Goal: Transaction & Acquisition: Purchase product/service

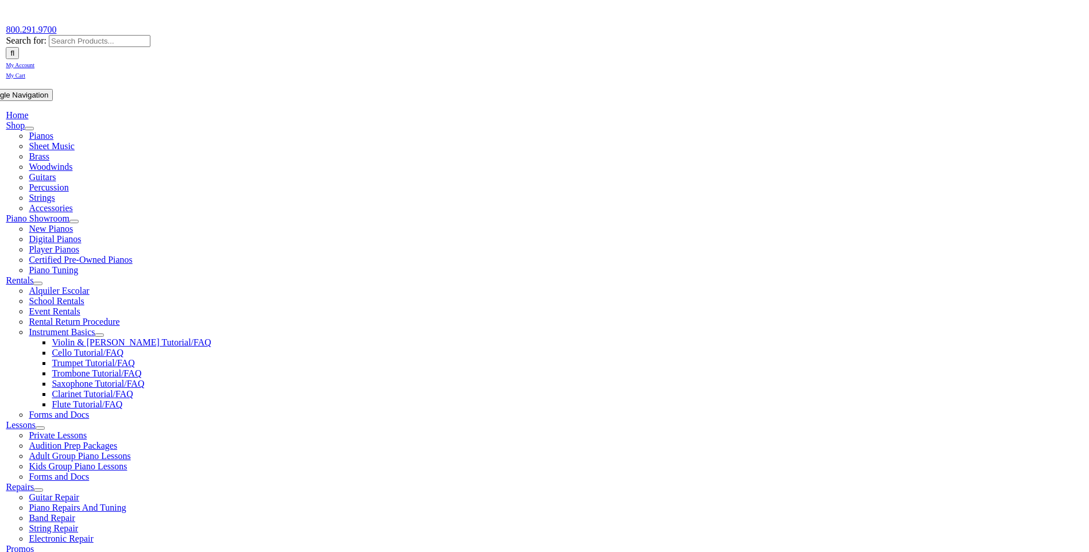
scroll to position [141, 0]
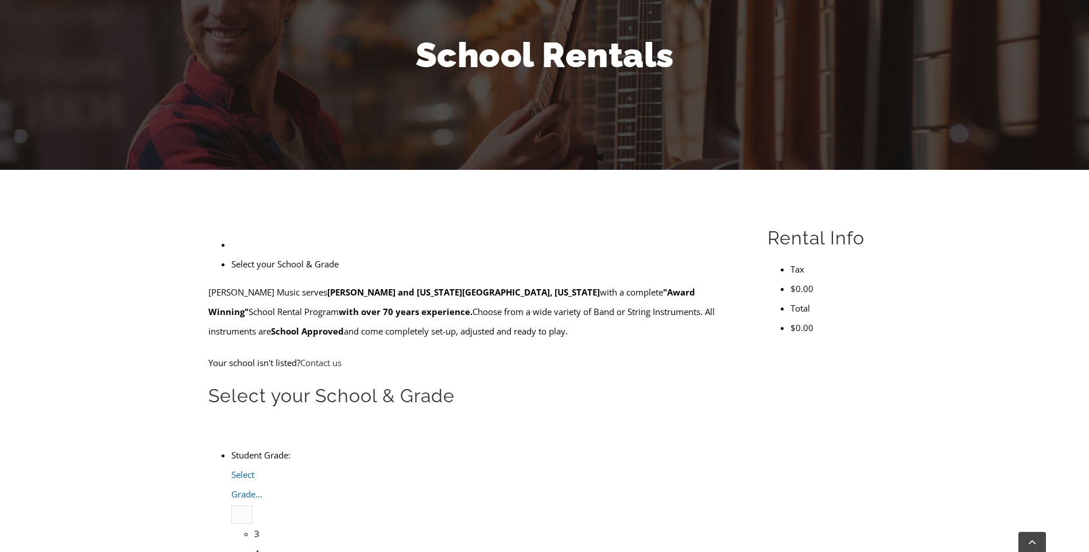
click at [231, 504] on b at bounding box center [231, 504] width 0 height 0
click at [254, 544] on li "4" at bounding box center [254, 554] width 0 height 20
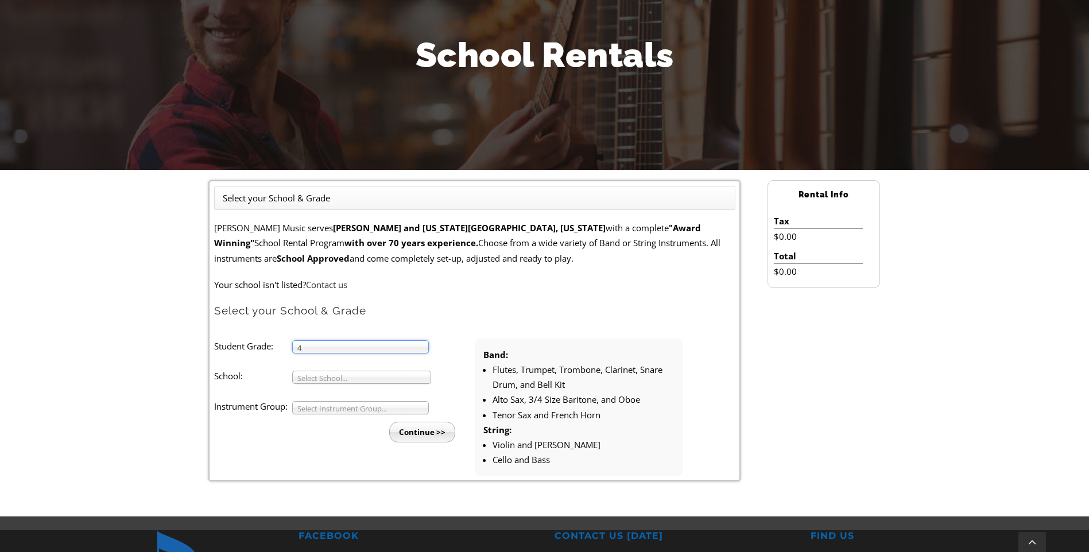
click at [377, 379] on span "Select School..." at bounding box center [356, 378] width 118 height 14
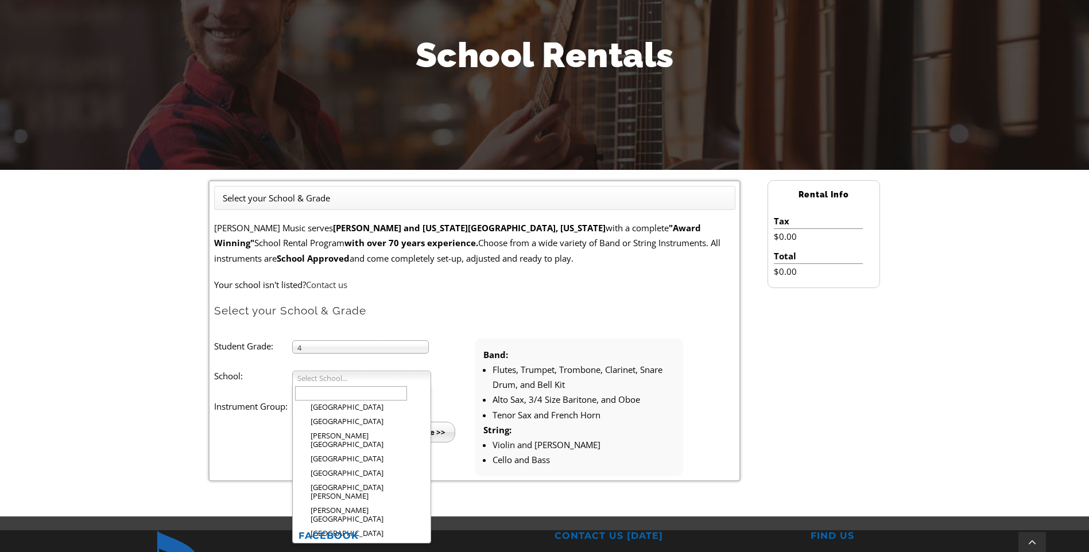
scroll to position [676, 0]
click at [376, 528] on li "[GEOGRAPHIC_DATA]" at bounding box center [365, 535] width 126 height 14
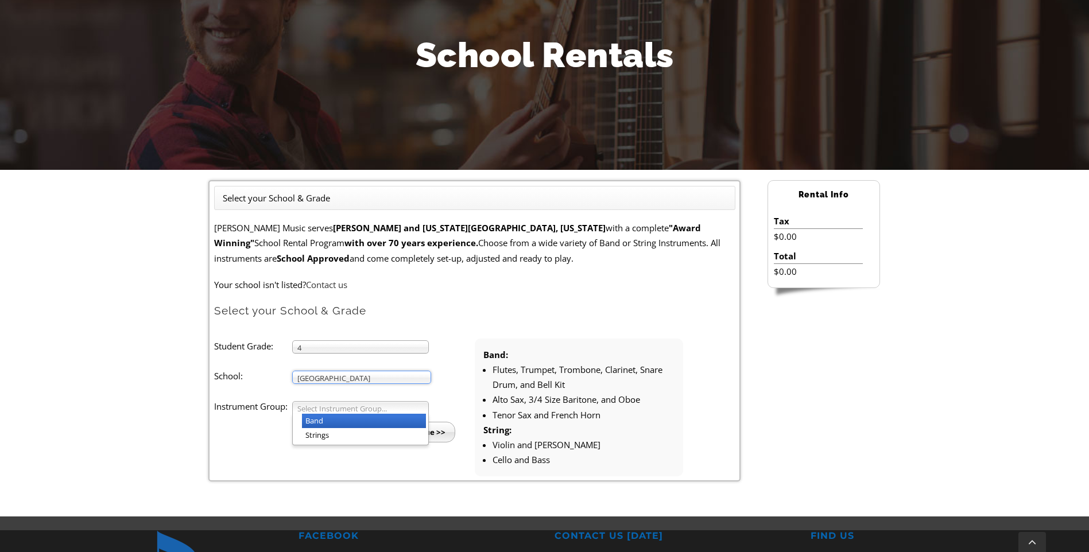
click at [354, 411] on span "Select Instrument Group..." at bounding box center [355, 409] width 116 height 14
click at [332, 424] on li "Band" at bounding box center [364, 421] width 124 height 14
click at [411, 433] on input "Continue >>" at bounding box center [422, 432] width 66 height 21
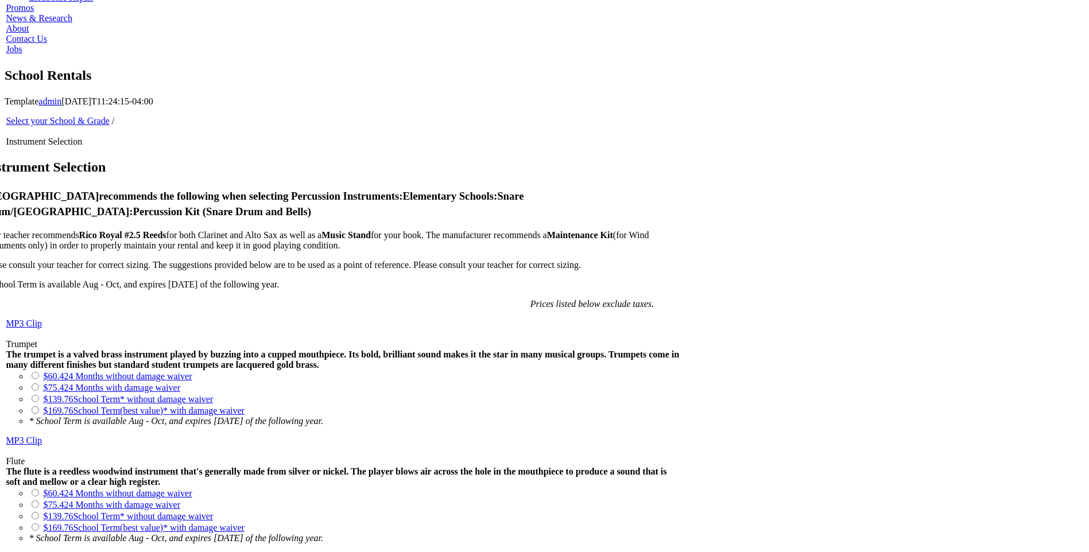
scroll to position [683, 0]
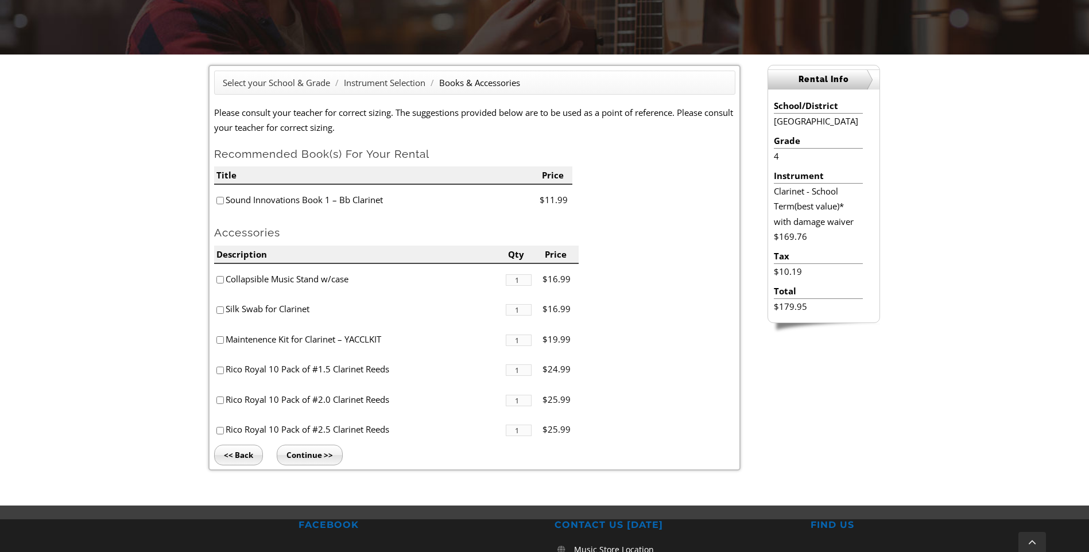
scroll to position [250, 0]
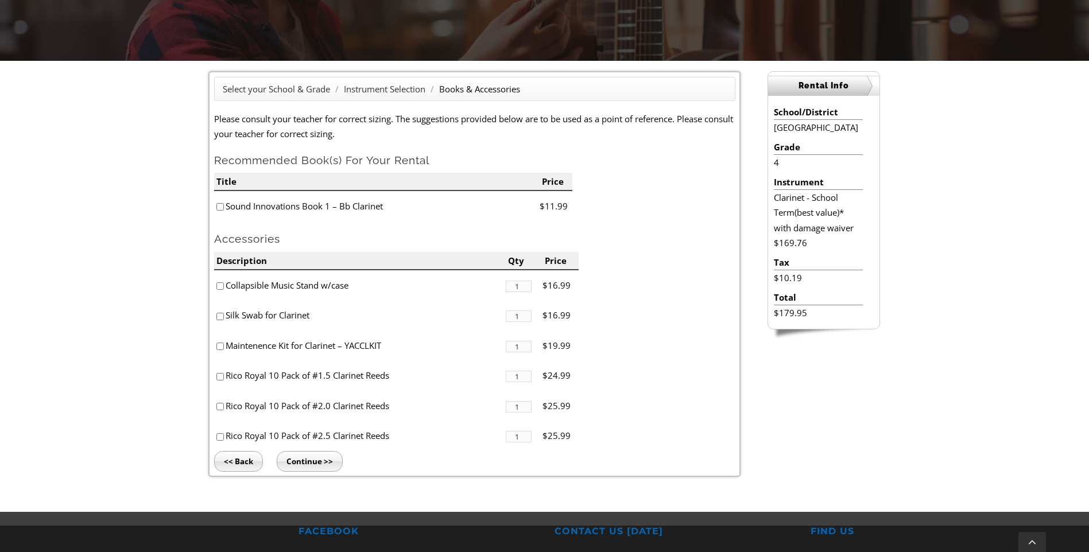
click at [315, 464] on input "Continue >>" at bounding box center [310, 461] width 66 height 21
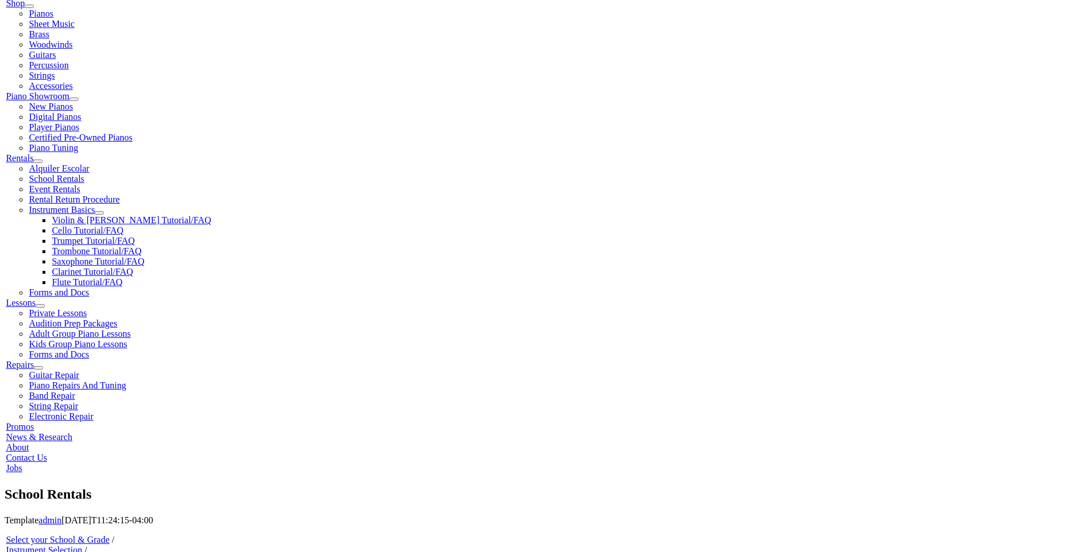
scroll to position [263, 0]
type input "1"
type input "Vivian"
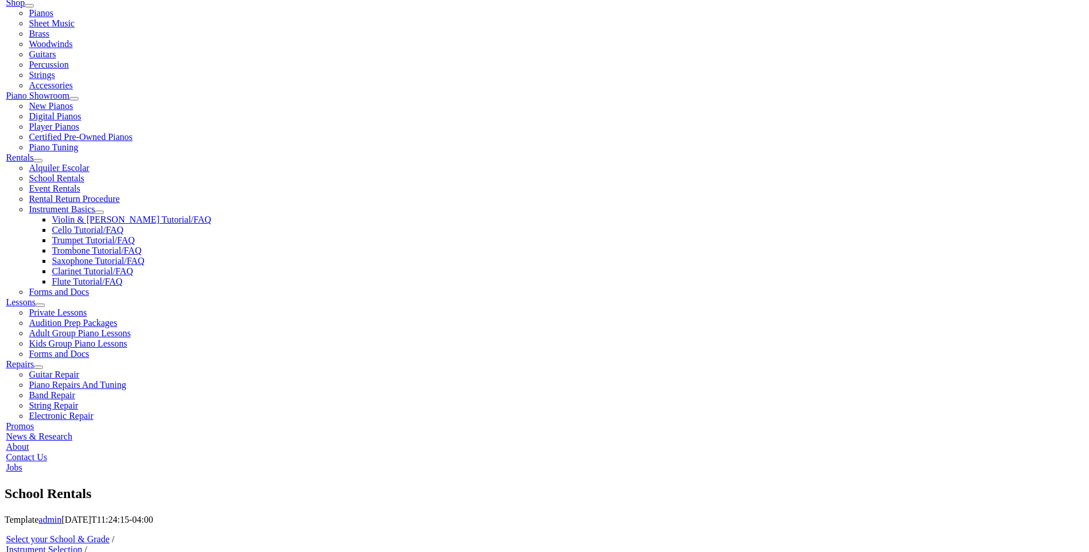
type input "Petrova"
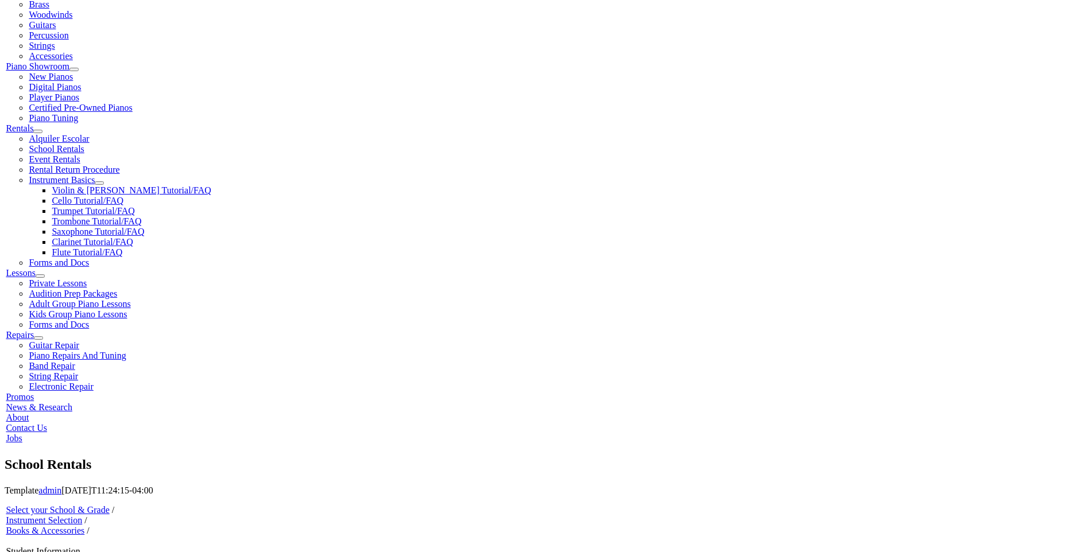
scroll to position [290, 0]
type input "WSFS Mortgage"
type input "9165911911"
type input "31920089"
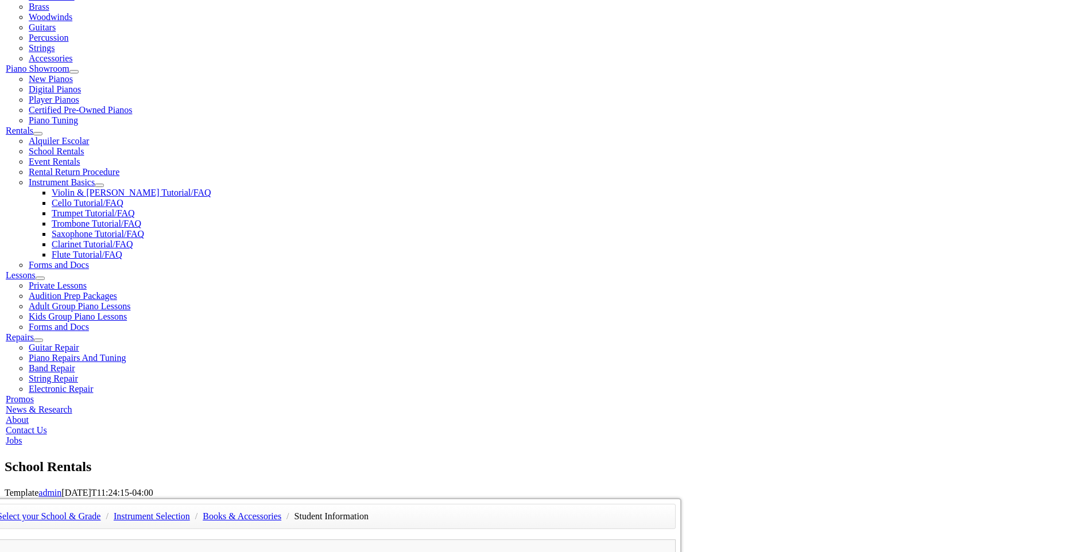
type input "05/05/1982"
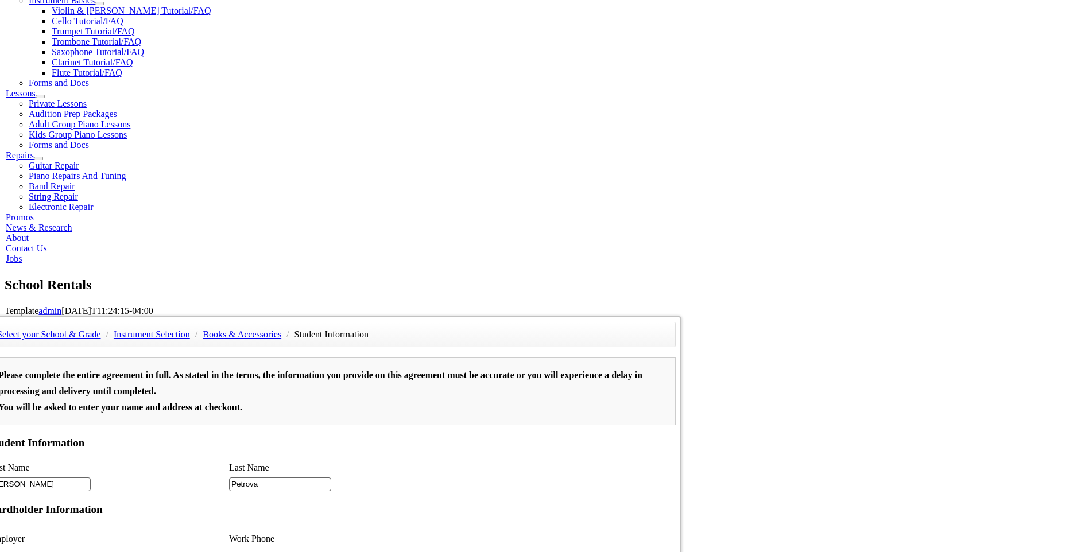
scroll to position [473, 0]
type input "2"
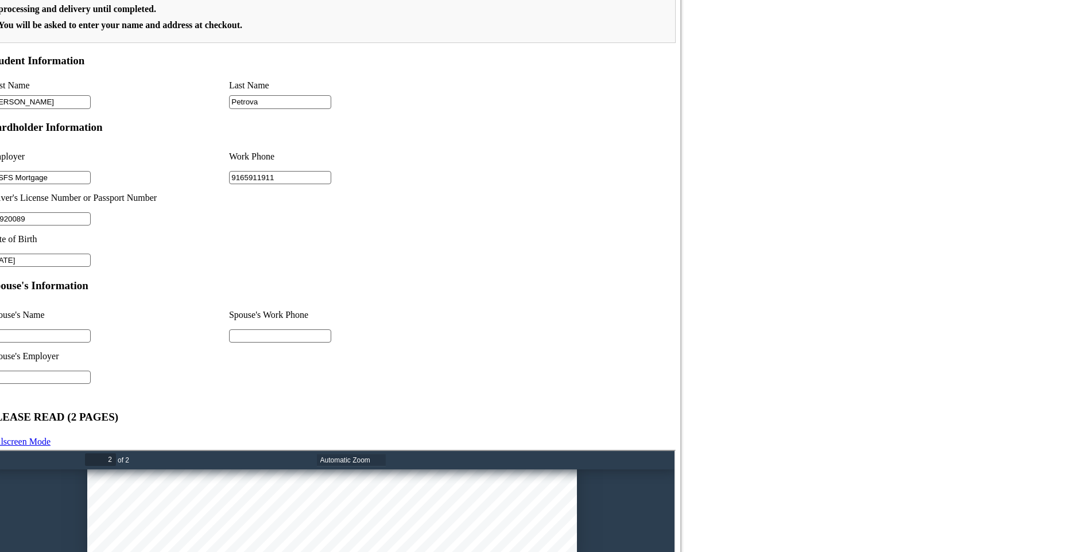
scroll to position [879, 0]
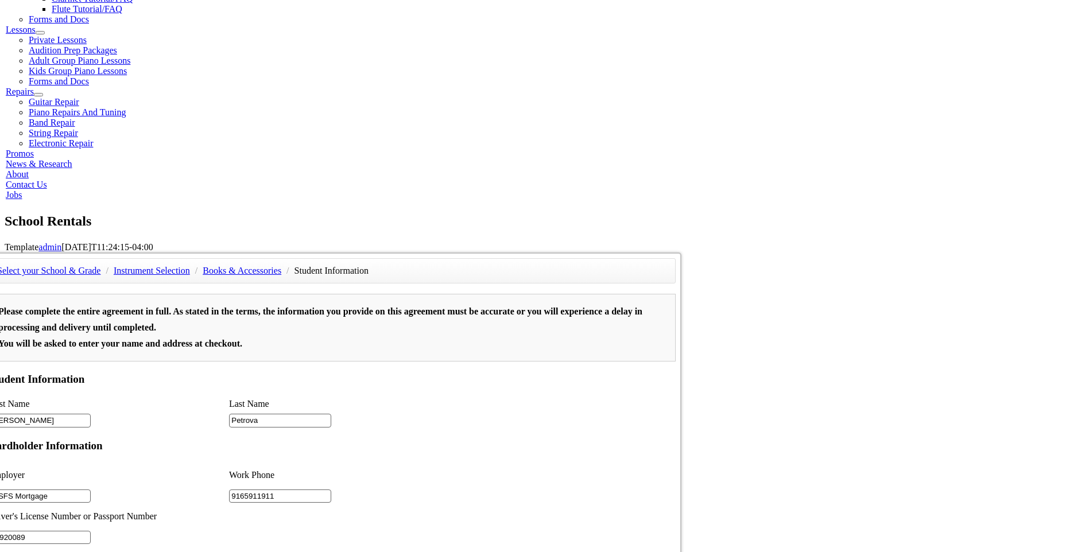
scroll to position [535, 0]
type input "n/a"
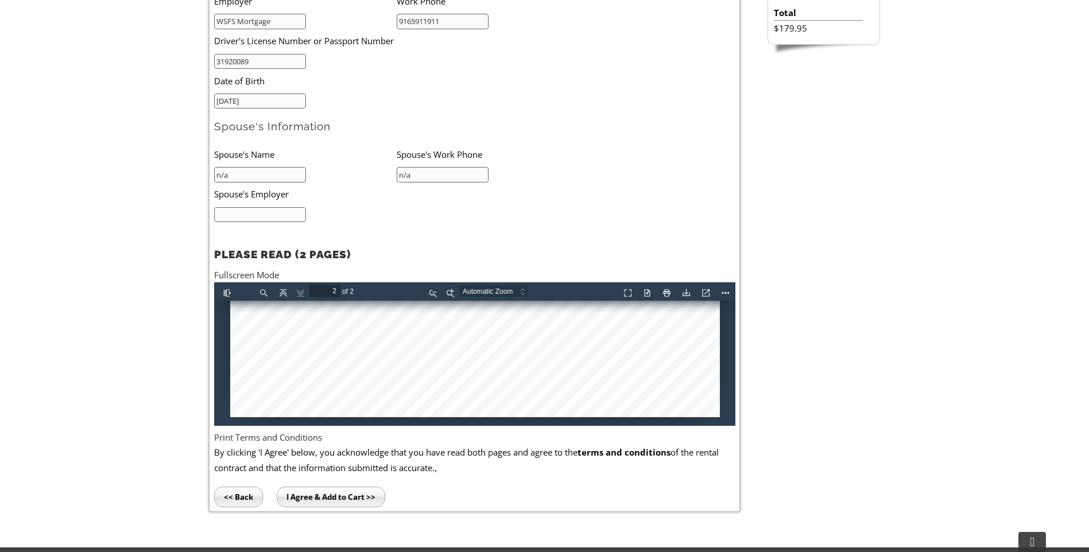
click at [289, 217] on input "text" at bounding box center [260, 215] width 92 height 16
type input "n/a"
click at [343, 502] on input "I Agree & Add to Cart >>" at bounding box center [331, 497] width 109 height 21
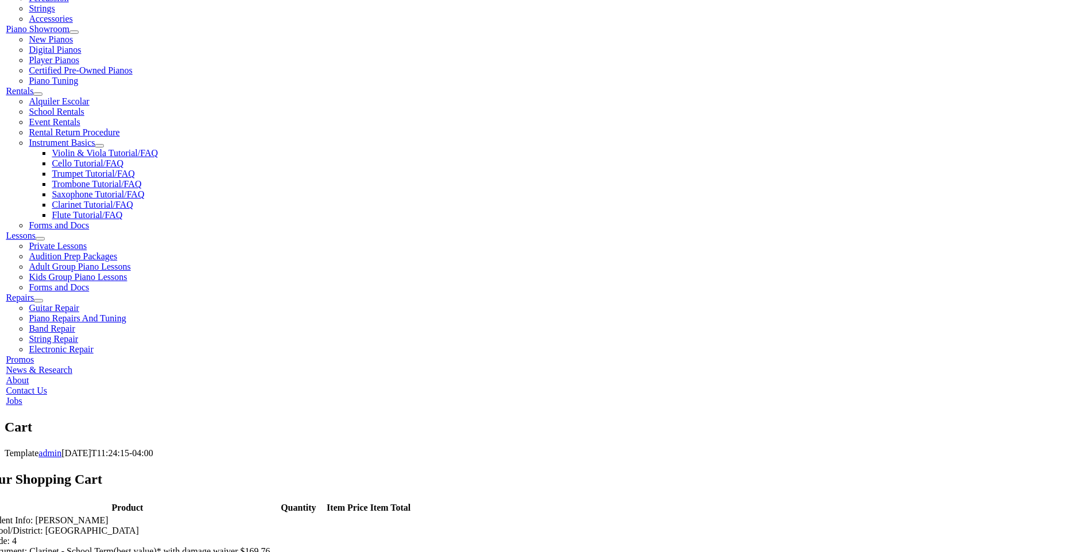
scroll to position [331, 0]
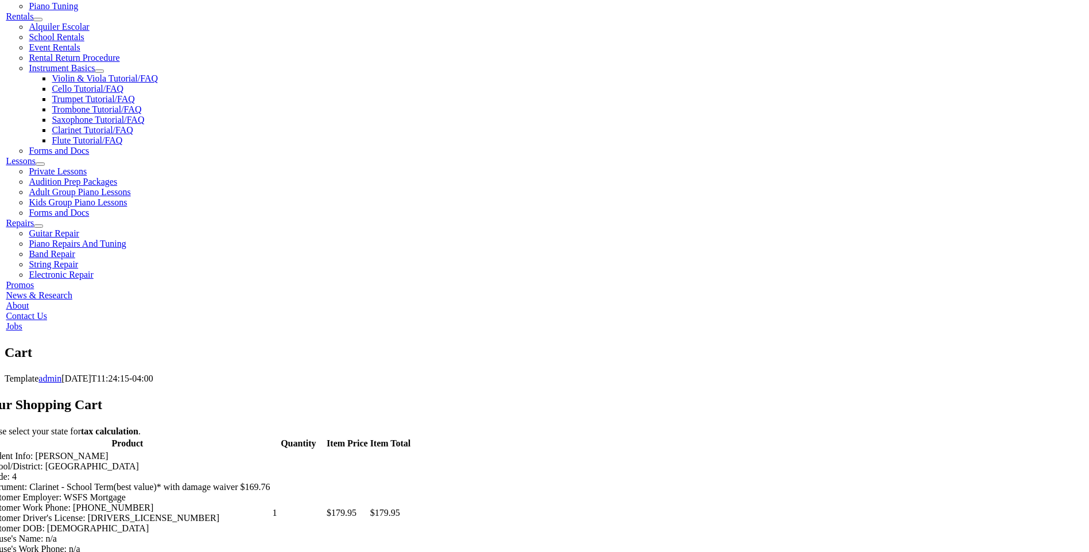
scroll to position [405, 0]
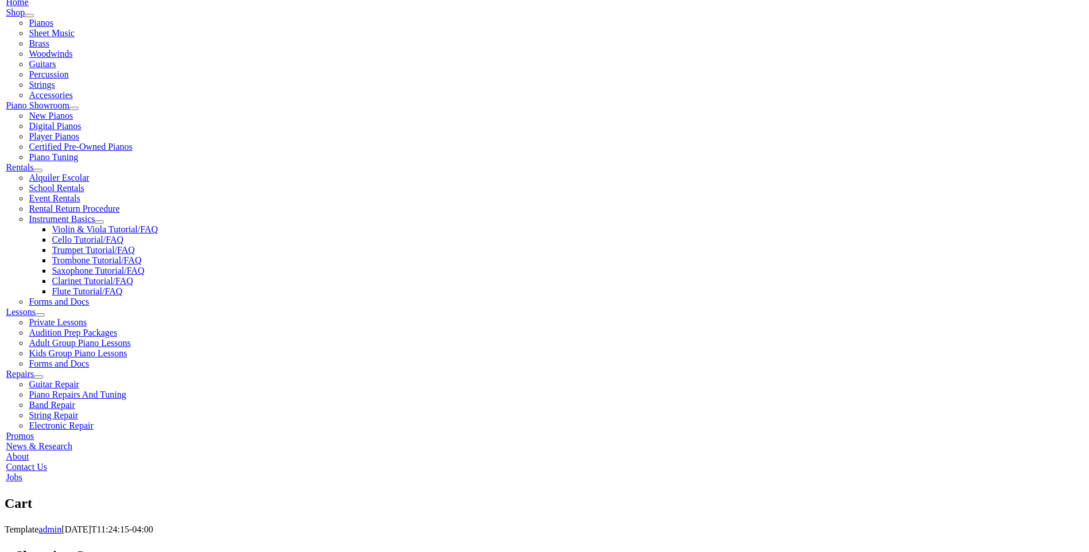
scroll to position [254, 0]
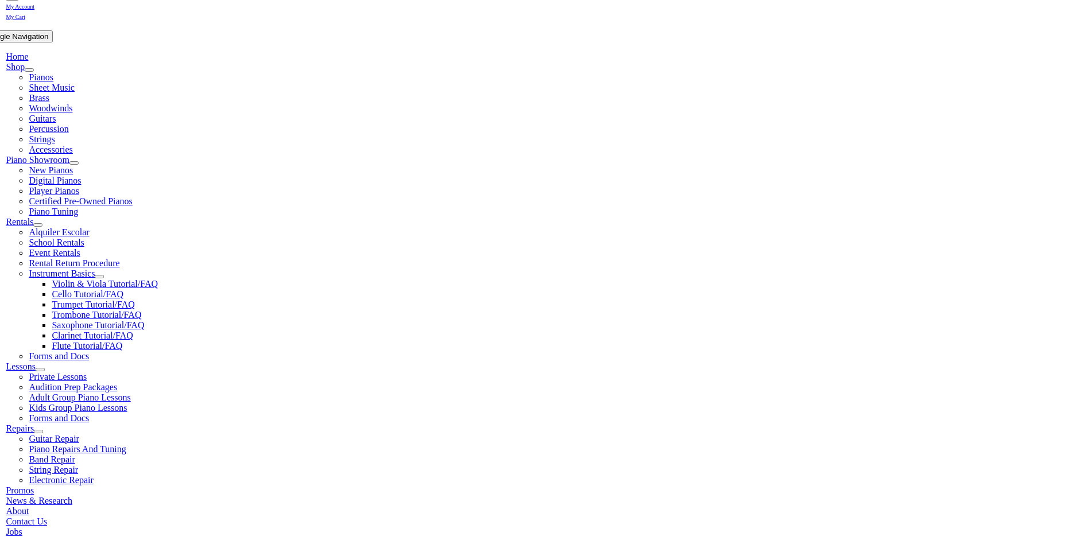
scroll to position [222, 0]
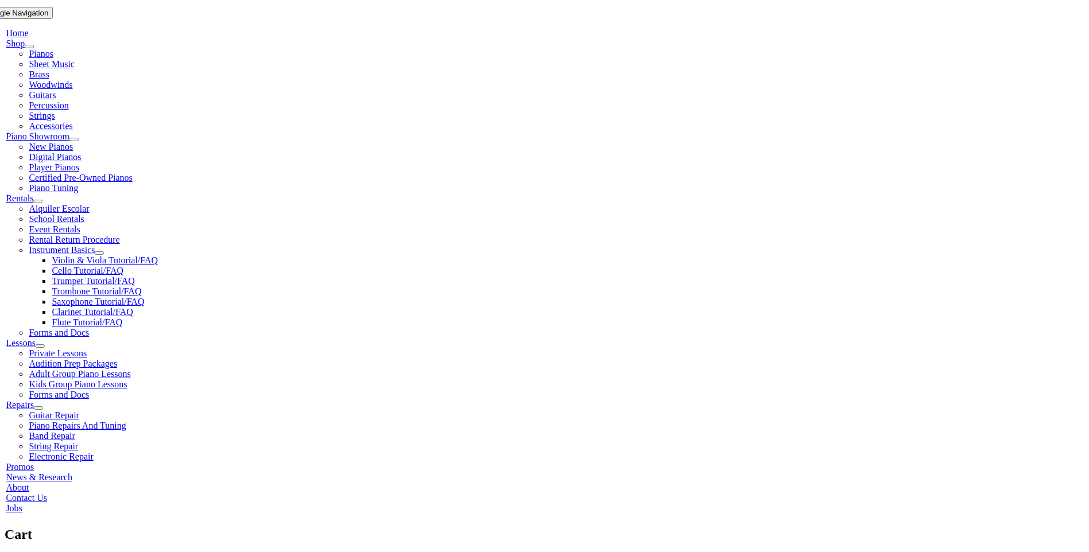
select select "PA"
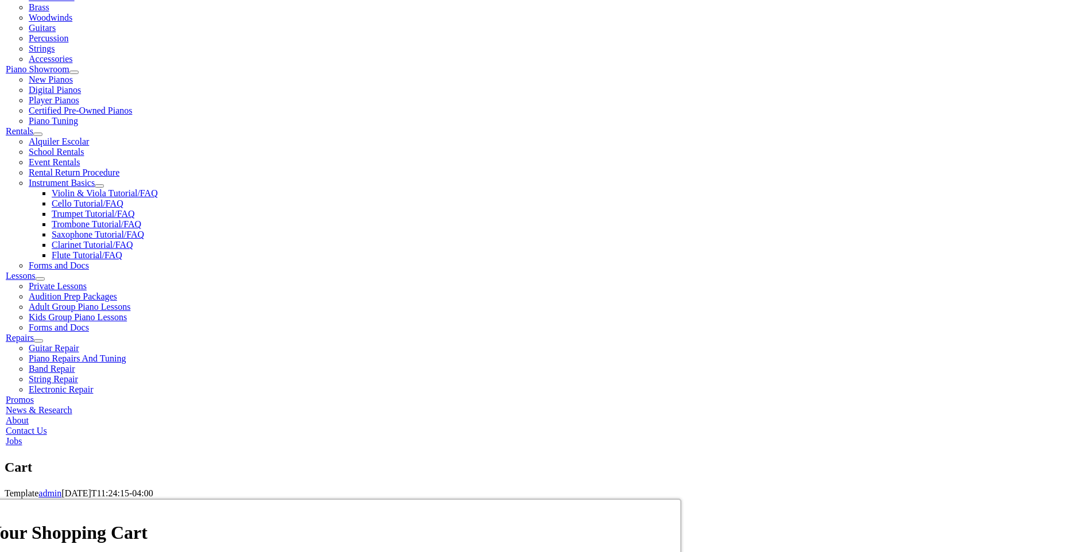
scroll to position [291, 0]
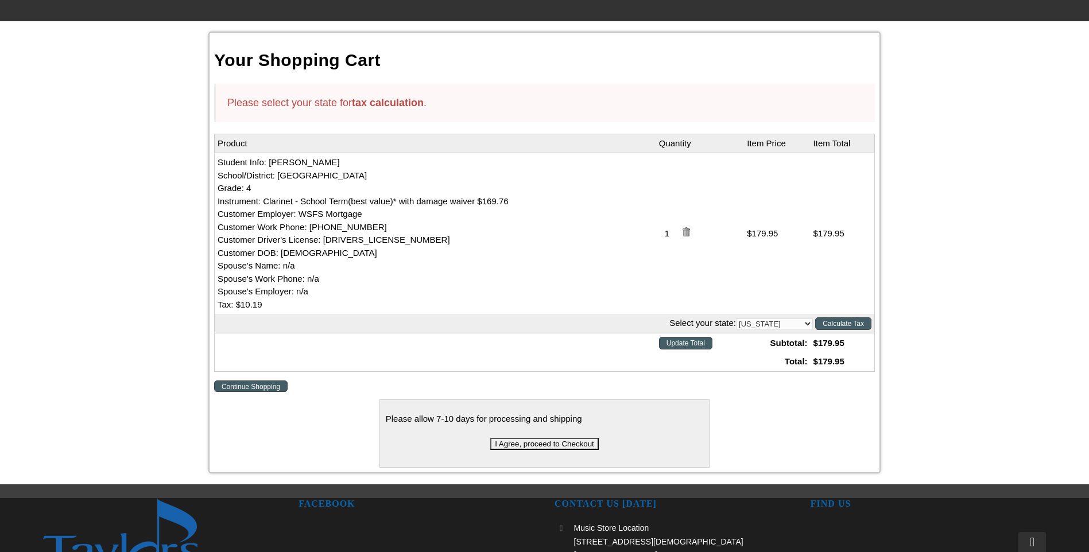
click at [535, 449] on input "I Agree, proceed to Checkout" at bounding box center [544, 444] width 109 height 12
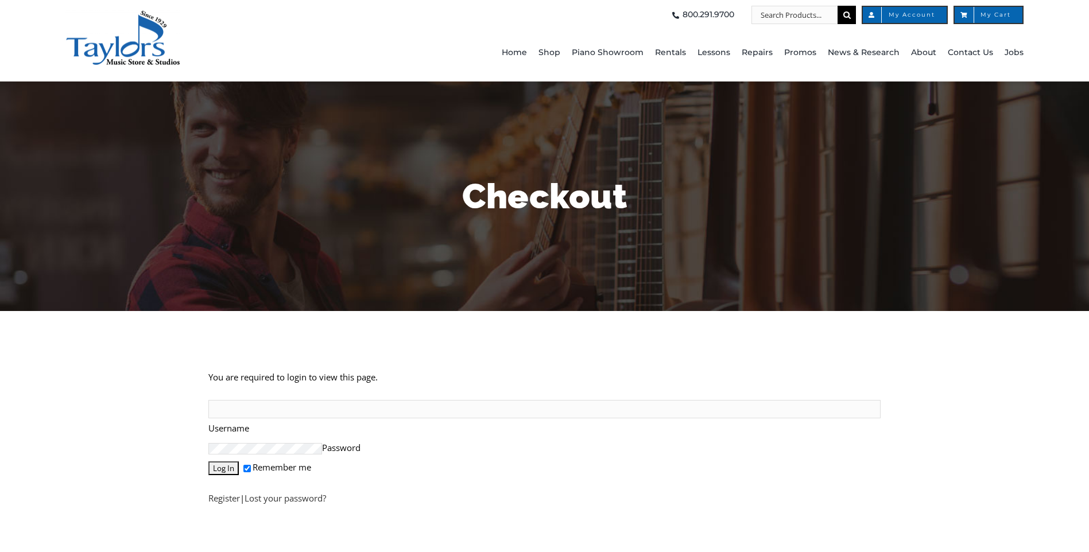
click at [262, 400] on input "Username" at bounding box center [544, 409] width 672 height 18
type input "[EMAIL_ADDRESS][PERSON_NAME][DOMAIN_NAME]"
click at [229, 504] on link "Register" at bounding box center [224, 498] width 32 height 11
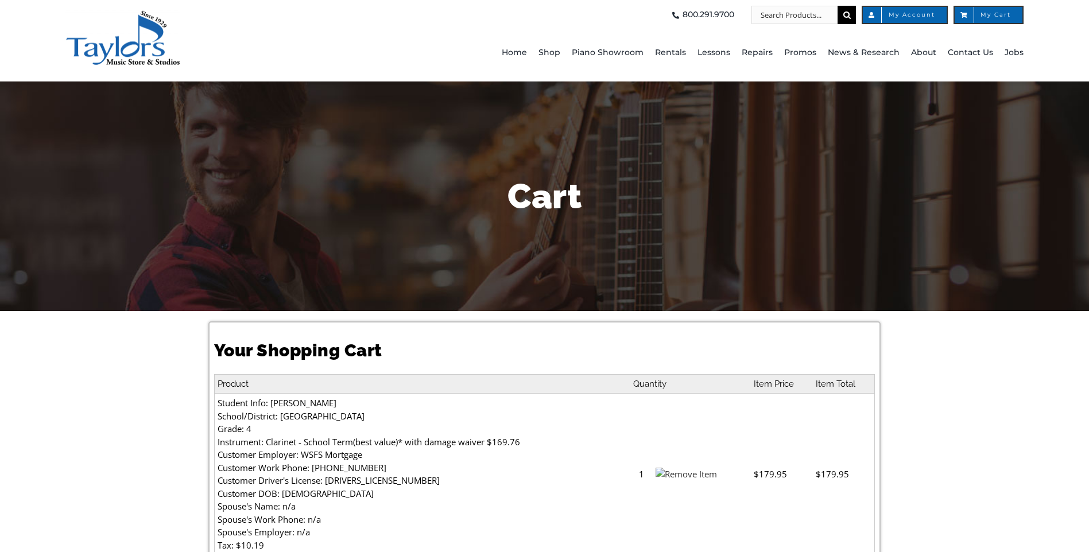
select select "PA"
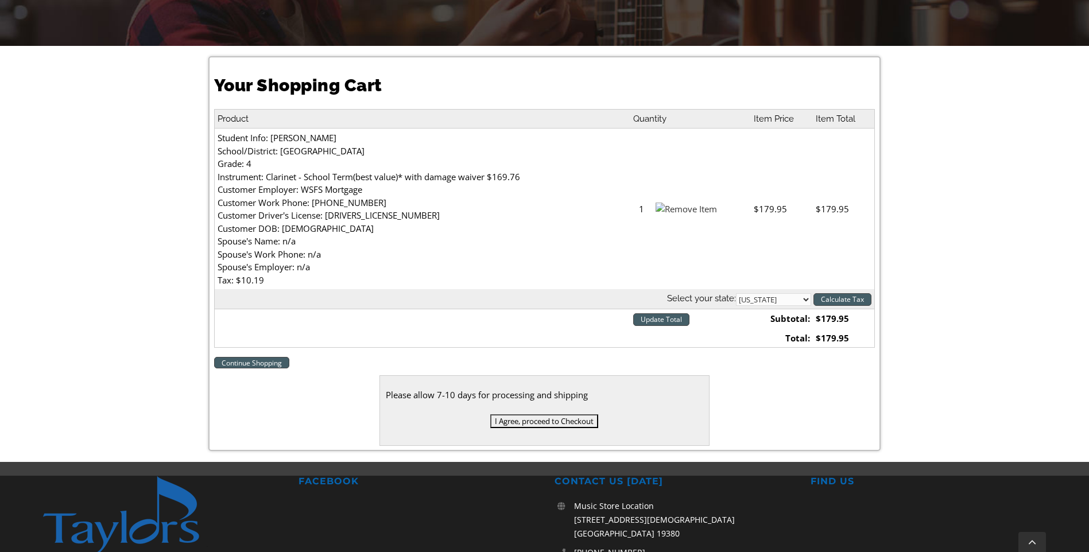
scroll to position [268, 0]
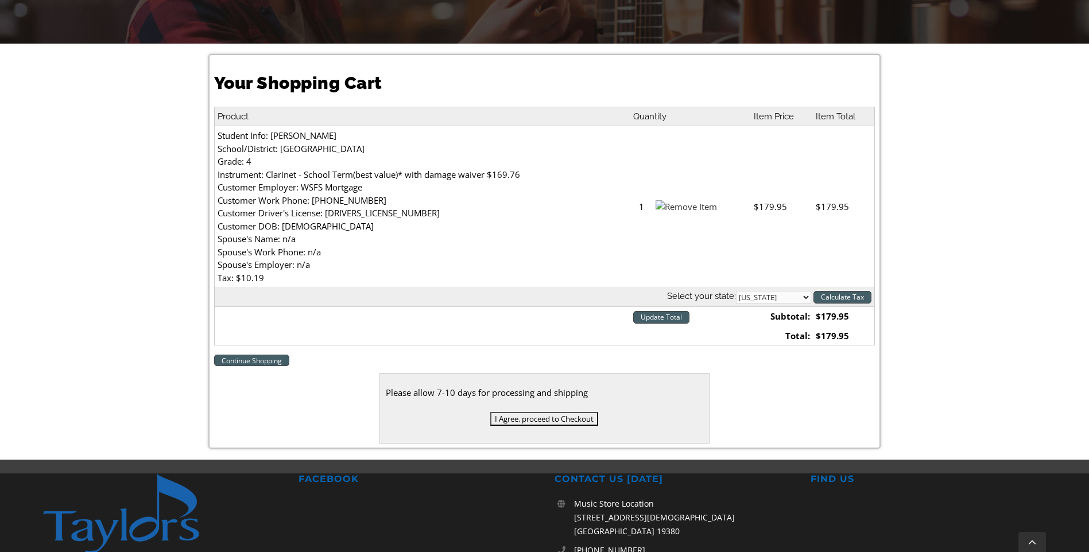
click at [539, 419] on input "I Agree, proceed to Checkout" at bounding box center [544, 419] width 108 height 14
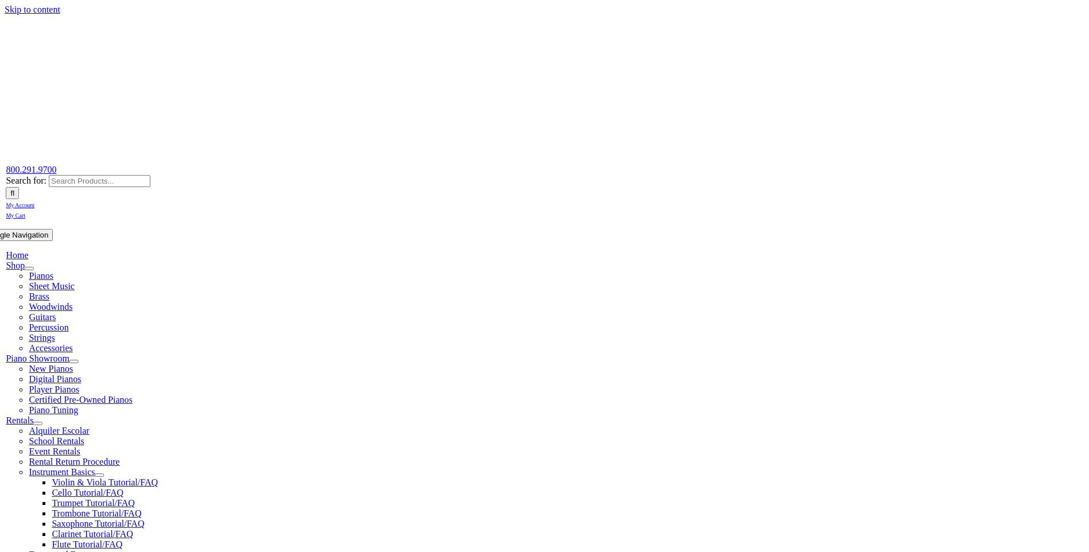
select select
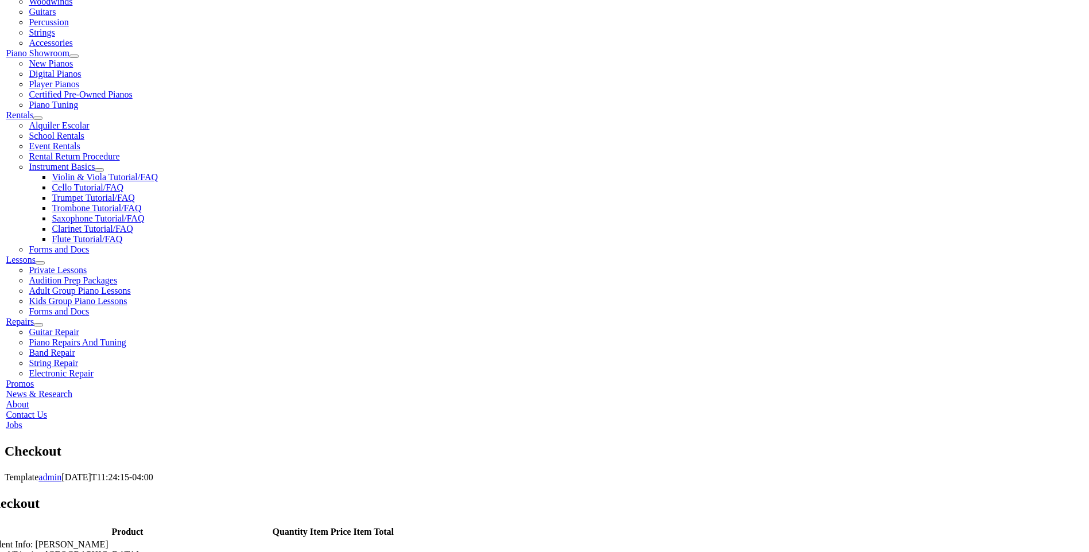
scroll to position [306, 0]
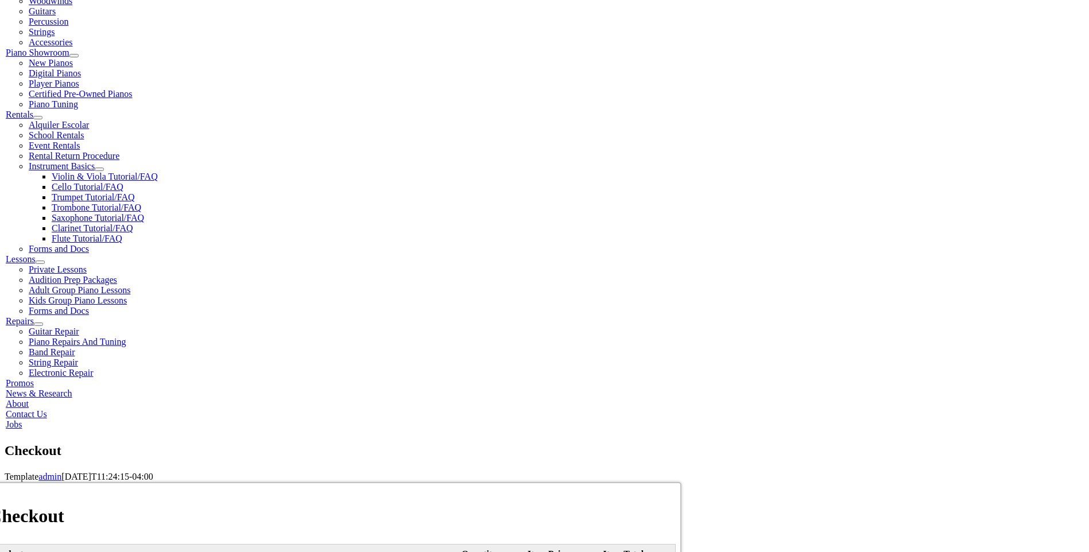
type input "Ilia"
type input "Petrova"
type input "9165911911"
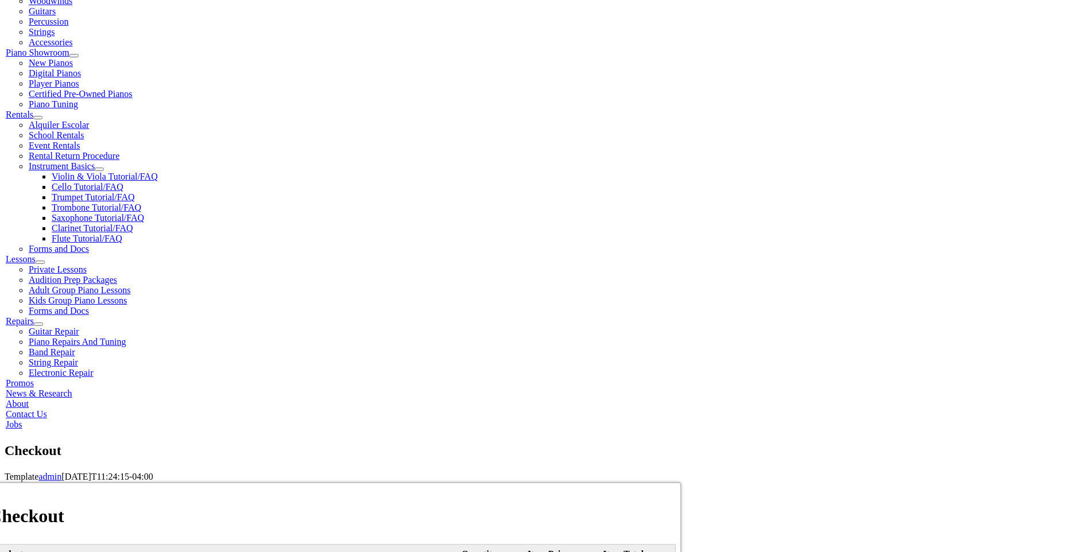
type input "1016 W Baltimore Pike"
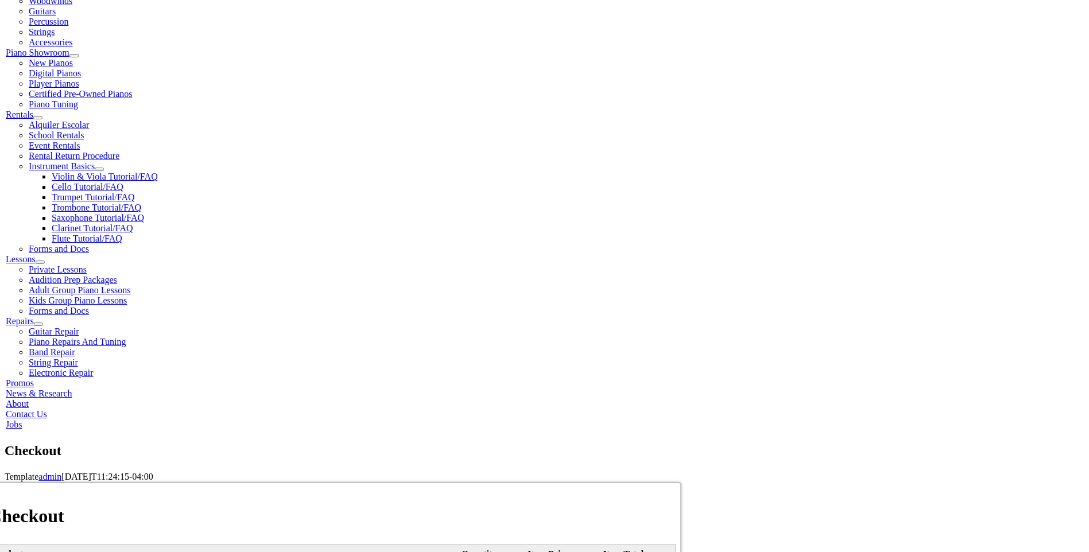
type input "Media"
select select "PA"
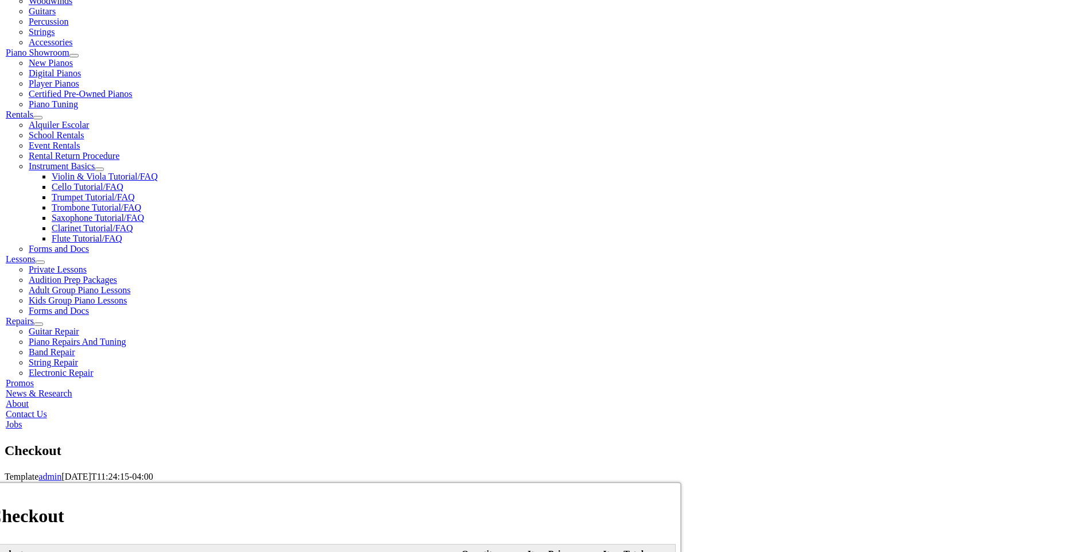
type input "19063"
select select "mastercard"
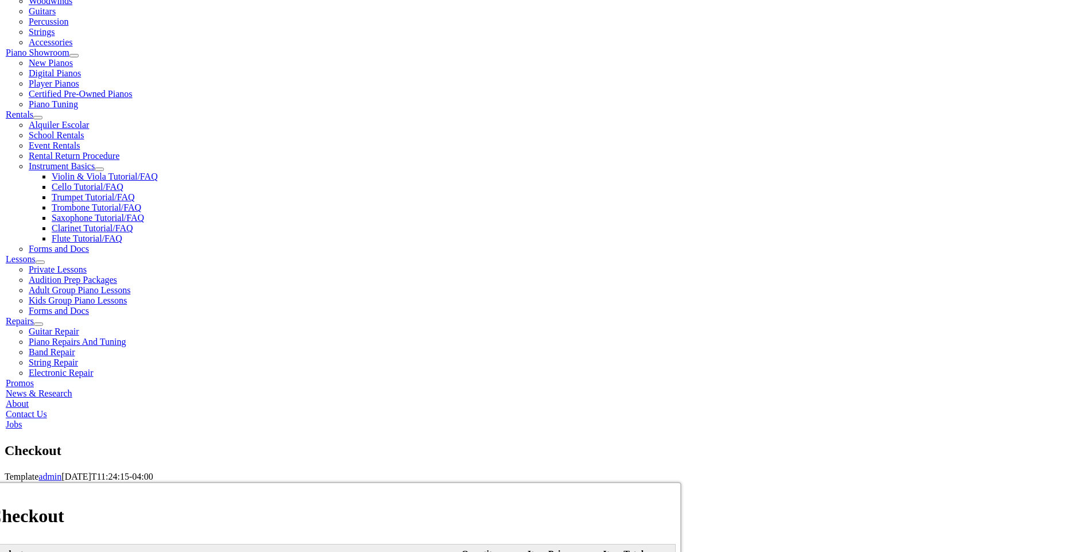
type input "5178058931734605"
select select "04"
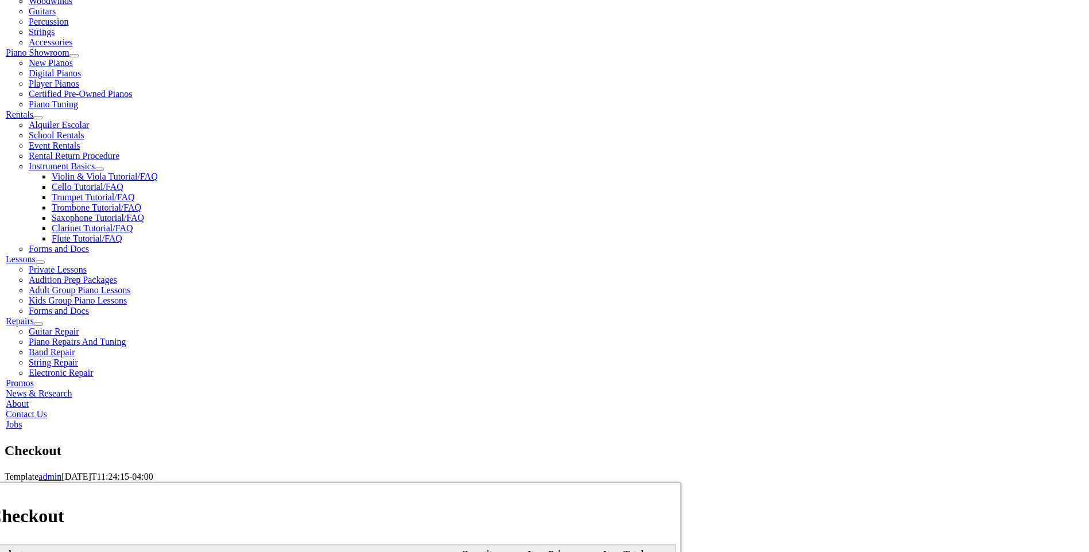
select select "2029"
type input "673"
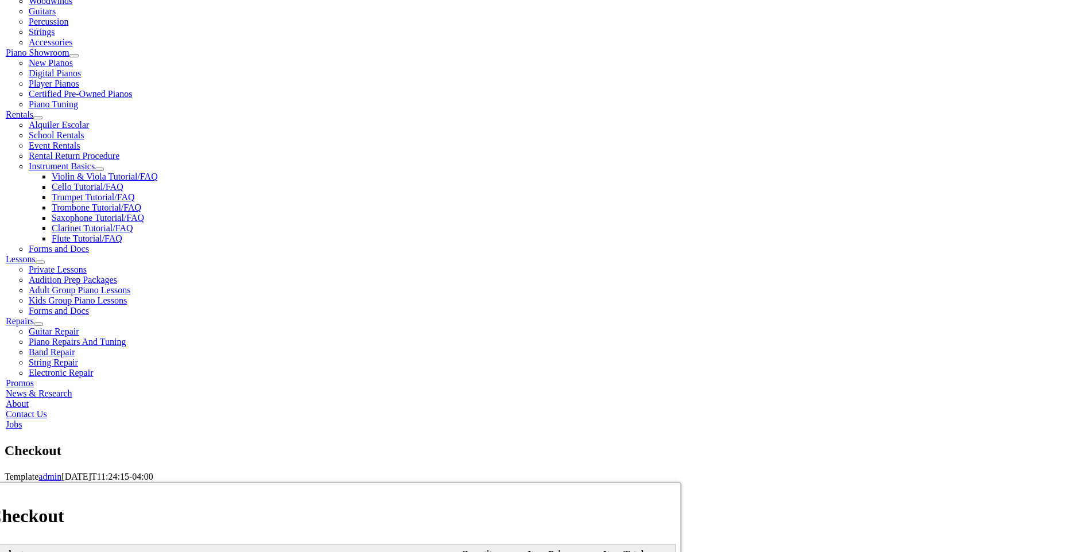
type input "ilia.j.simmons@gmail.com"
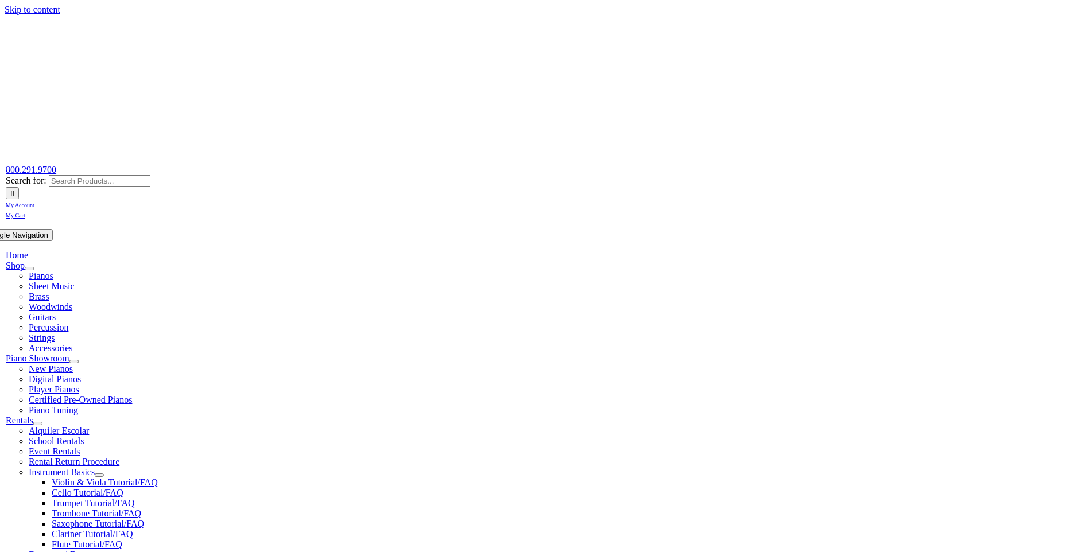
click at [34, 202] on span "My Account" at bounding box center [20, 205] width 29 height 6
